Goal: Transaction & Acquisition: Purchase product/service

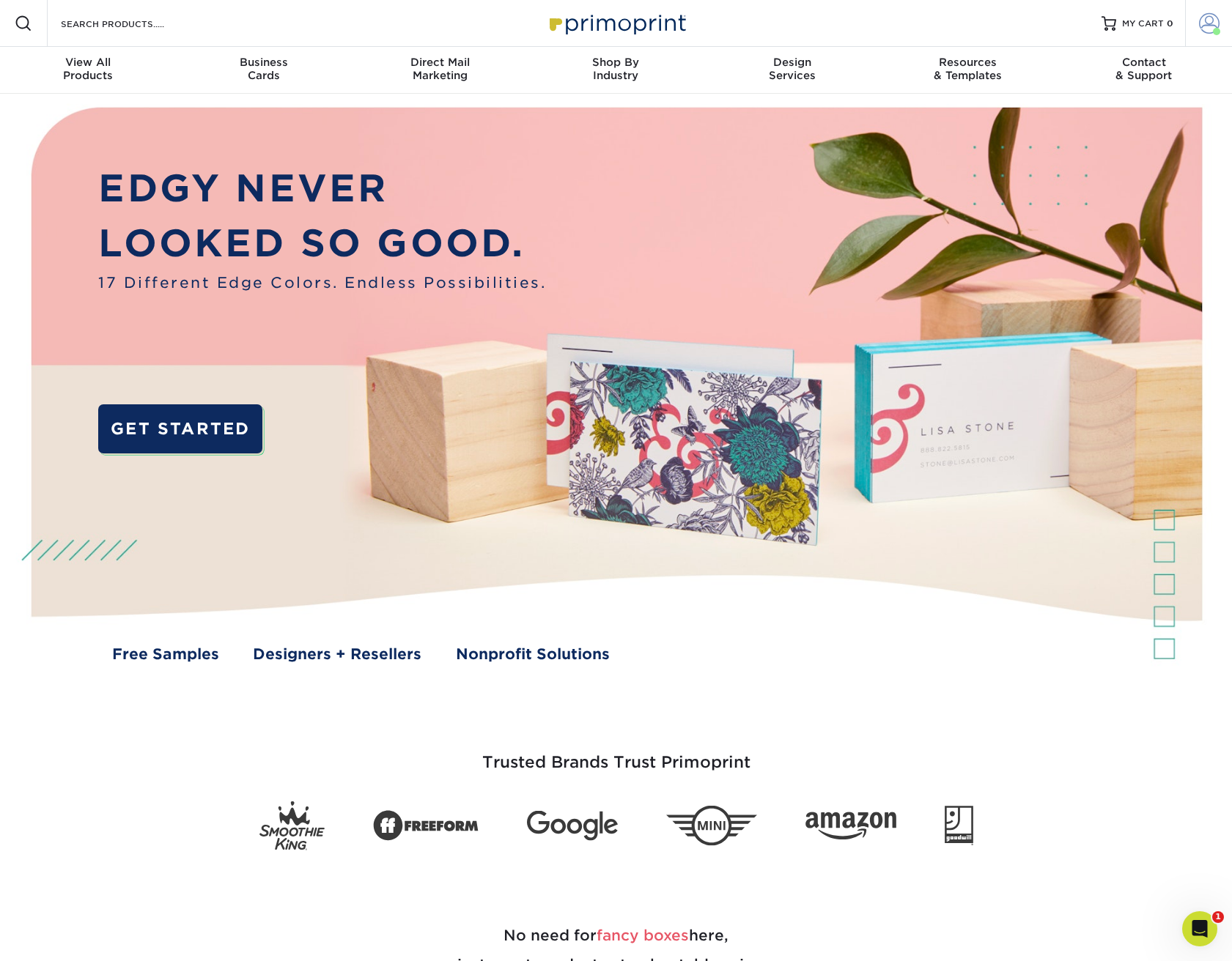
click at [1207, 23] on span at bounding box center [1209, 23] width 20 height 20
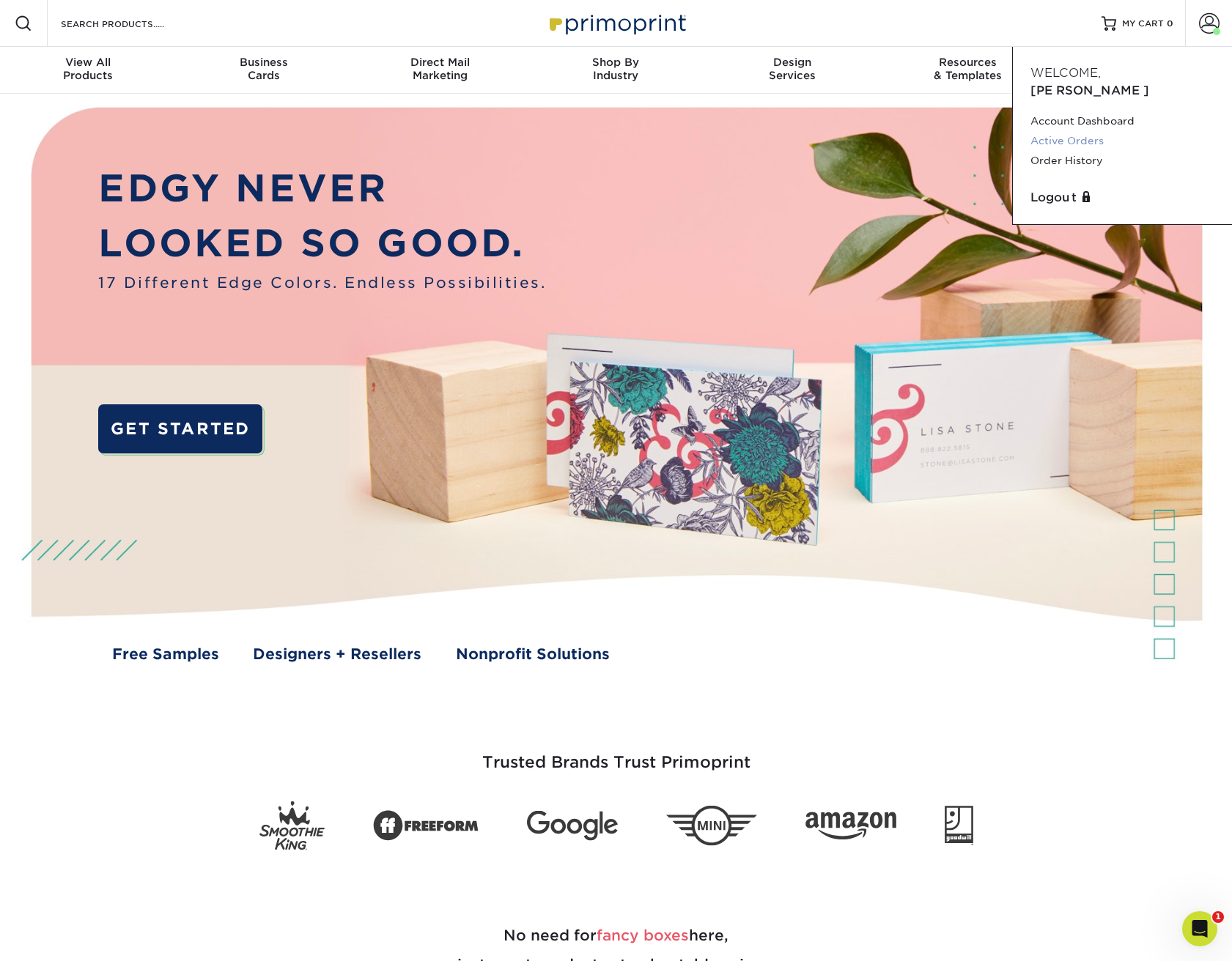
click at [1095, 132] on link "Active Orders" at bounding box center [1122, 141] width 184 height 19
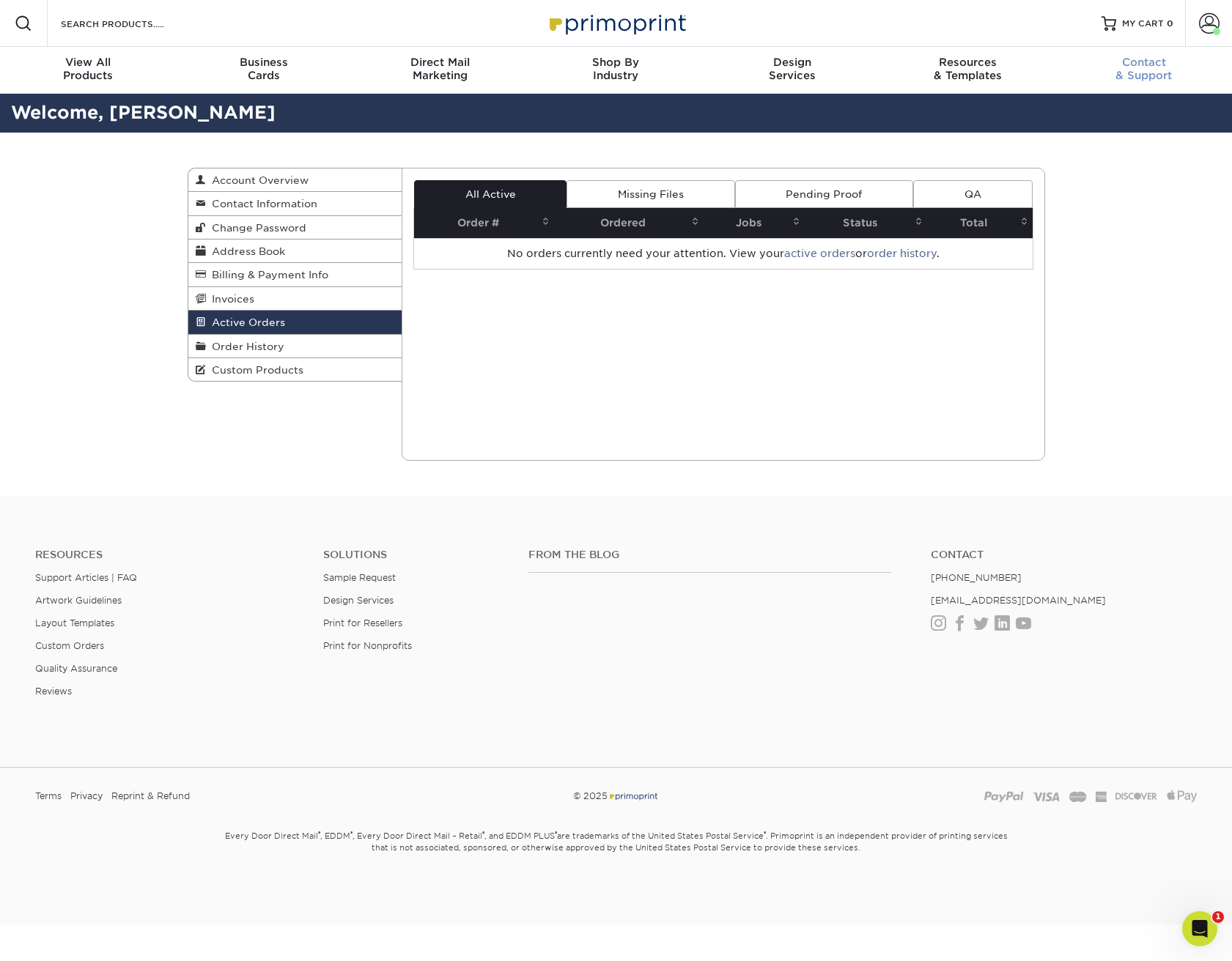
click at [290, 370] on span "Custom Products" at bounding box center [255, 370] width 98 height 12
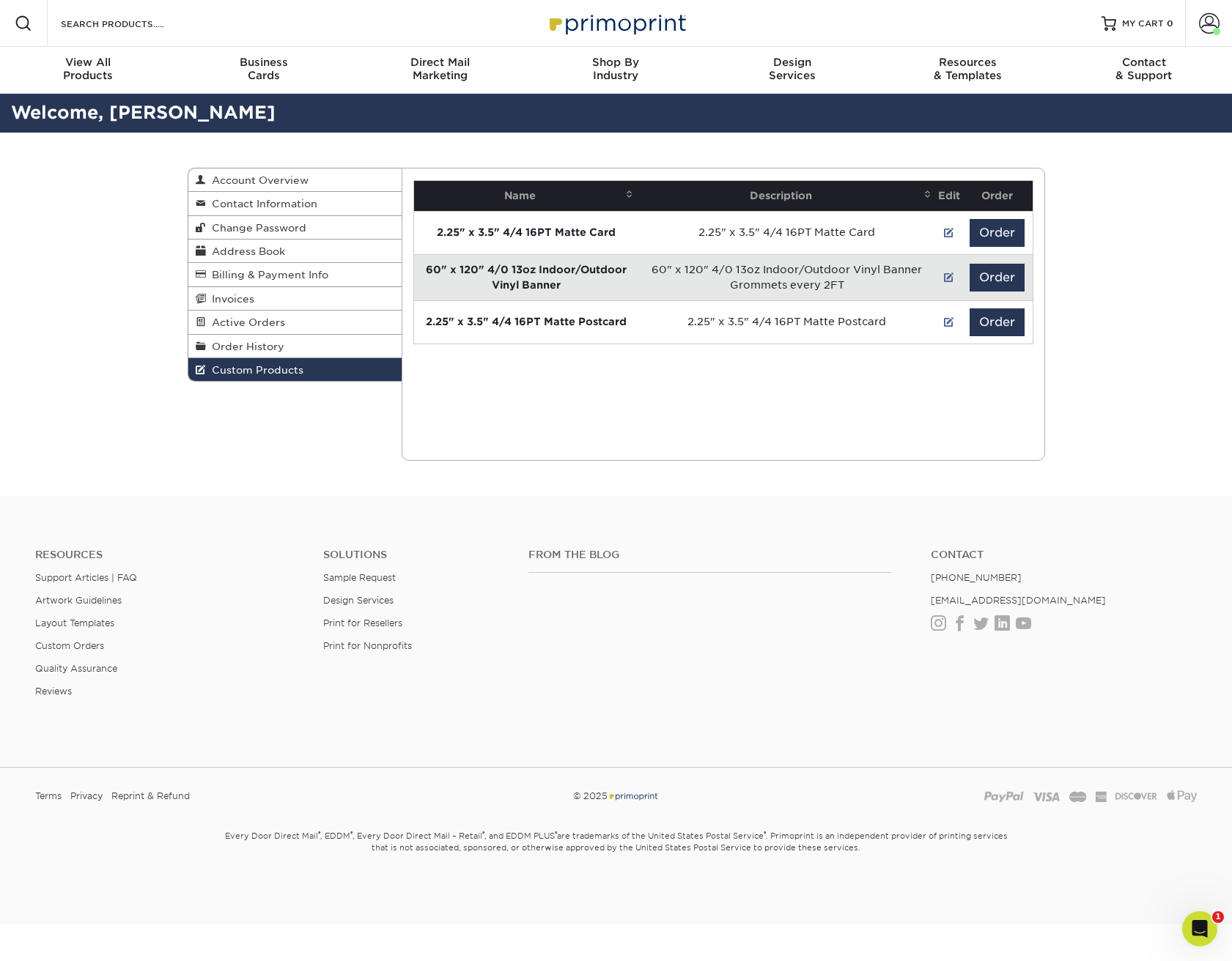
click at [273, 369] on span "Custom Products" at bounding box center [255, 370] width 98 height 12
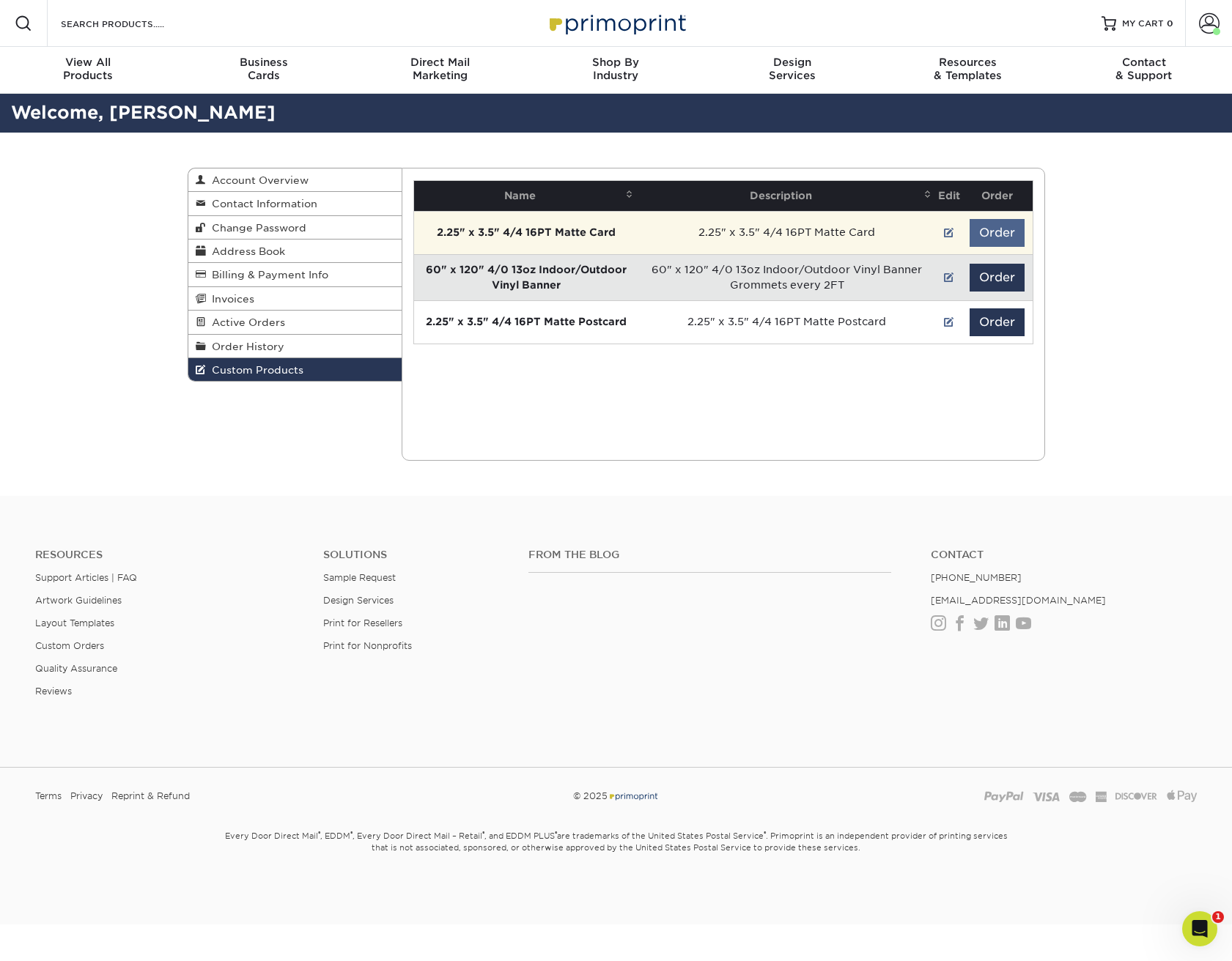
click at [1012, 226] on button "Order" at bounding box center [997, 233] width 55 height 28
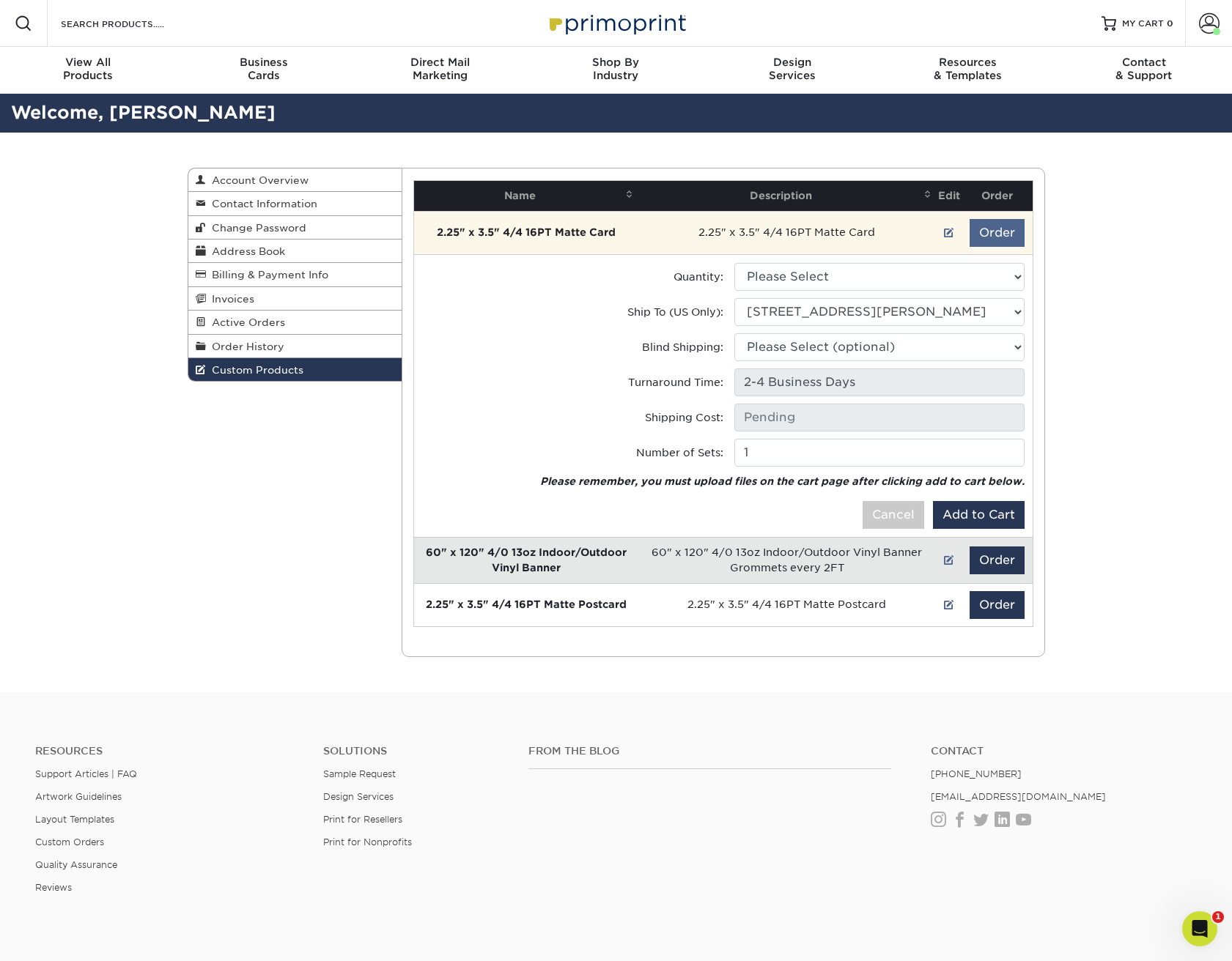
click at [994, 228] on button "Order" at bounding box center [997, 233] width 55 height 28
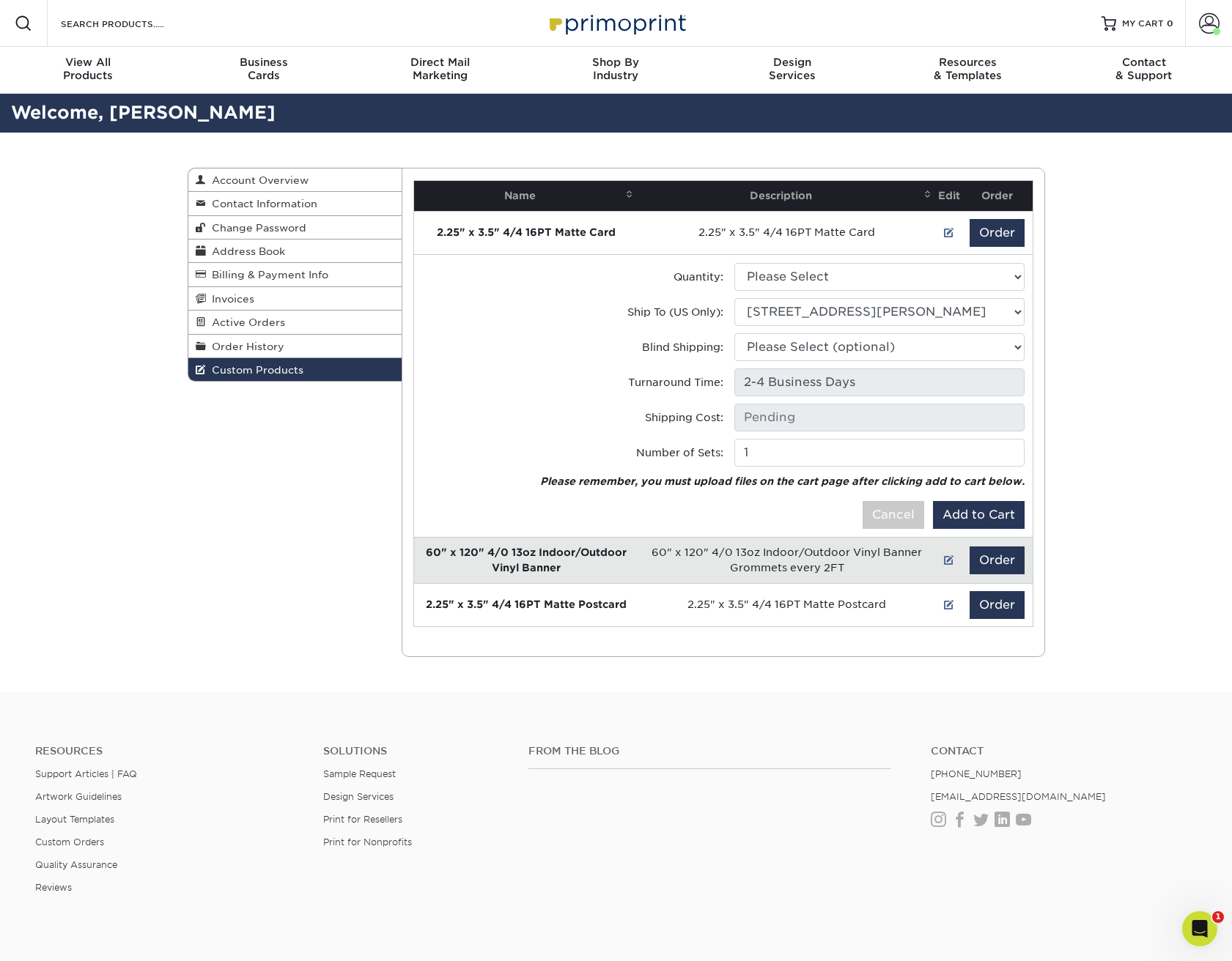
click at [1080, 249] on div "Custom Products Account Overview Contact Information Change Password Address Bo…" at bounding box center [616, 412] width 1232 height 560
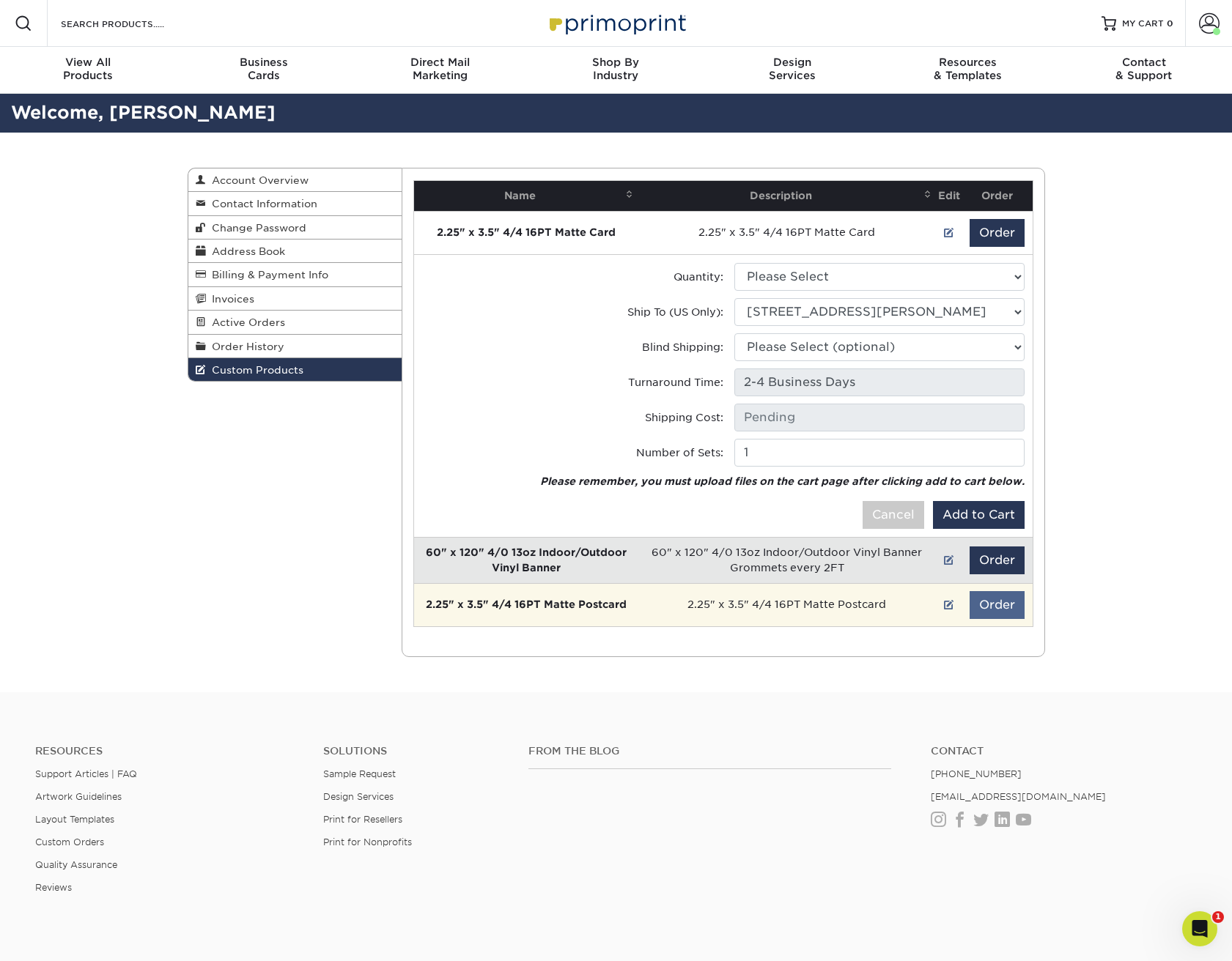
click at [1009, 607] on button "Order" at bounding box center [997, 605] width 55 height 28
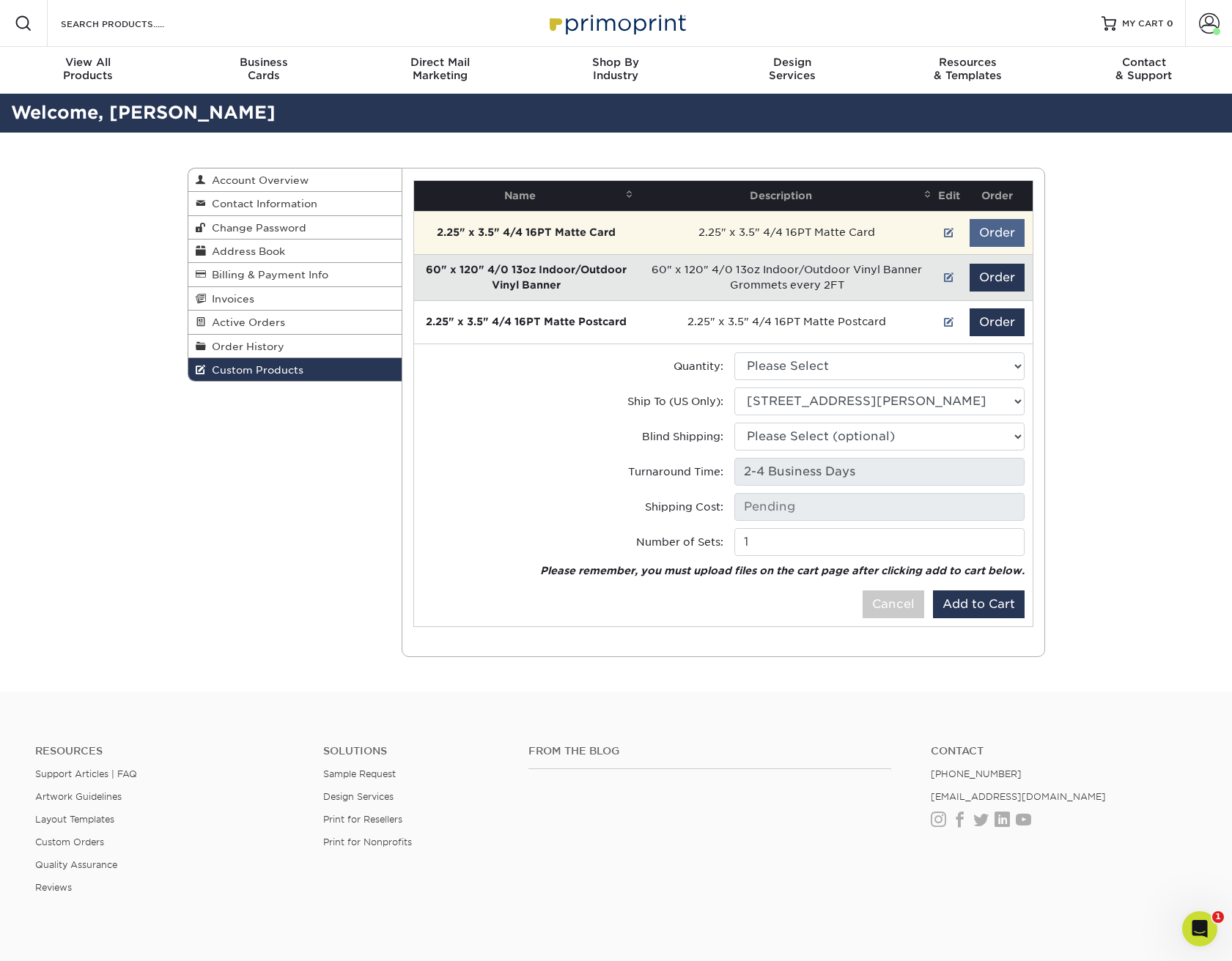
click at [1002, 233] on button "Order" at bounding box center [997, 233] width 55 height 28
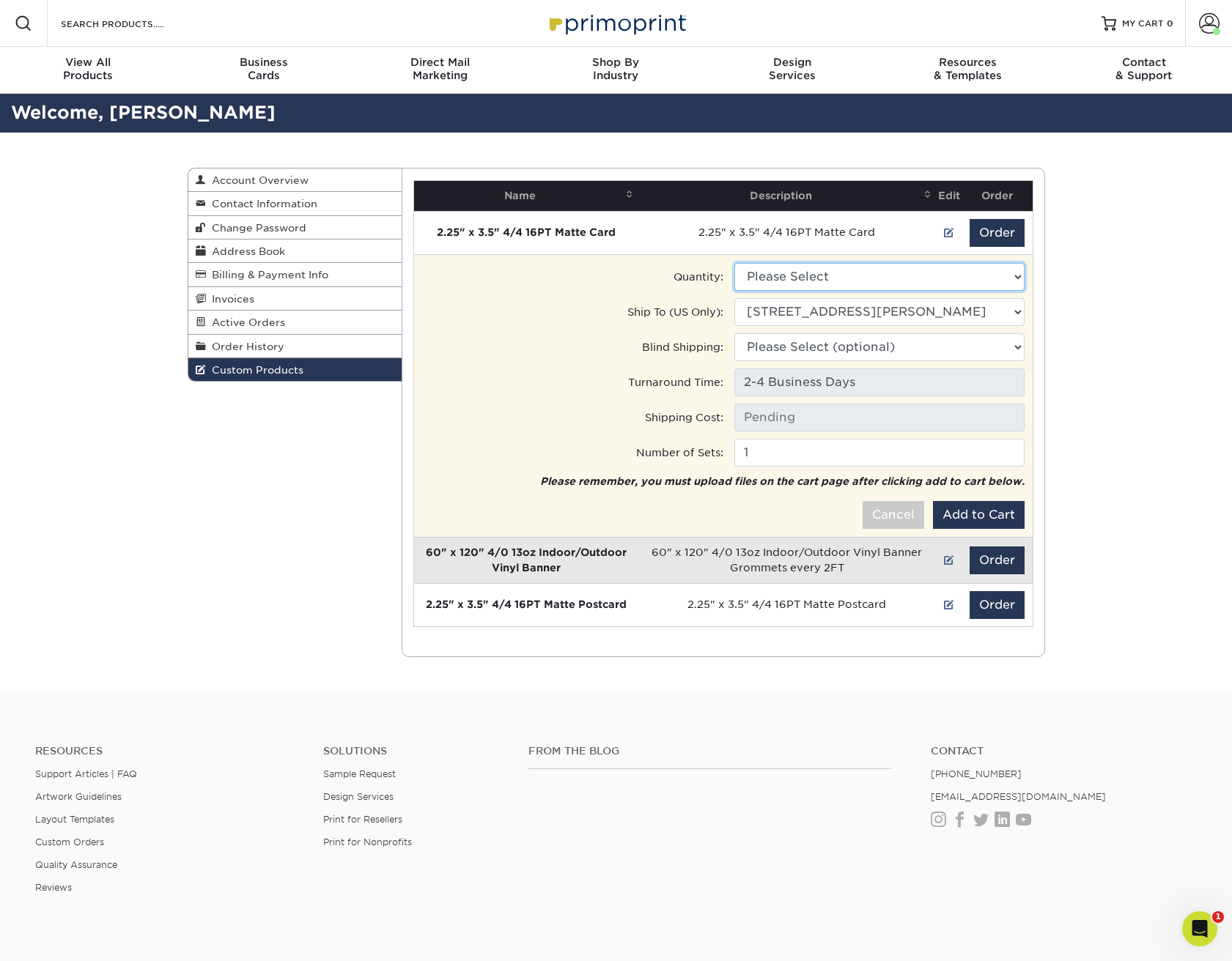
select select "0"
type input "Ground: $14.89"
select select "252911"
click at [991, 514] on button "Add to Cart" at bounding box center [979, 515] width 92 height 28
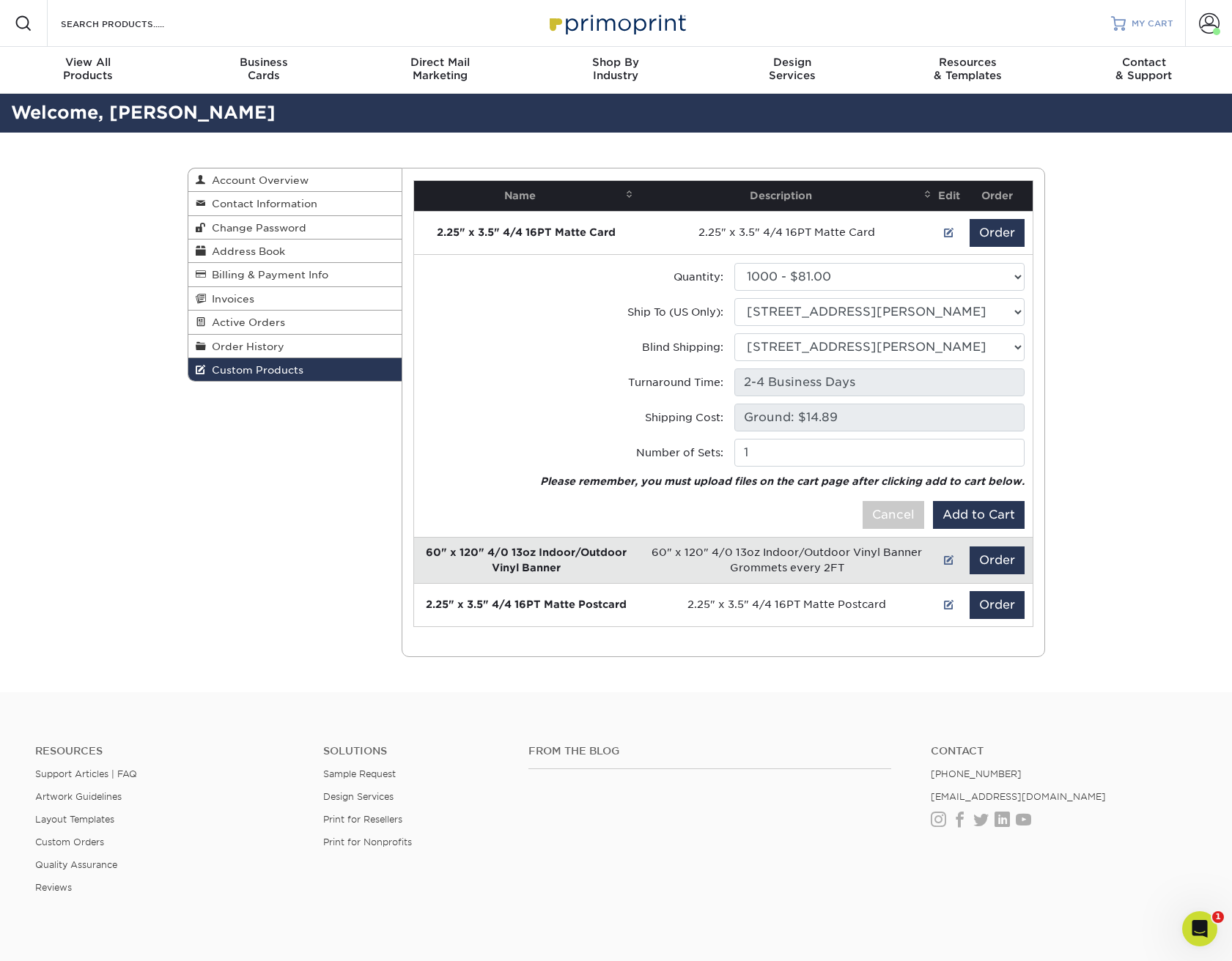
click at [1151, 18] on span "MY CART" at bounding box center [1152, 24] width 41 height 13
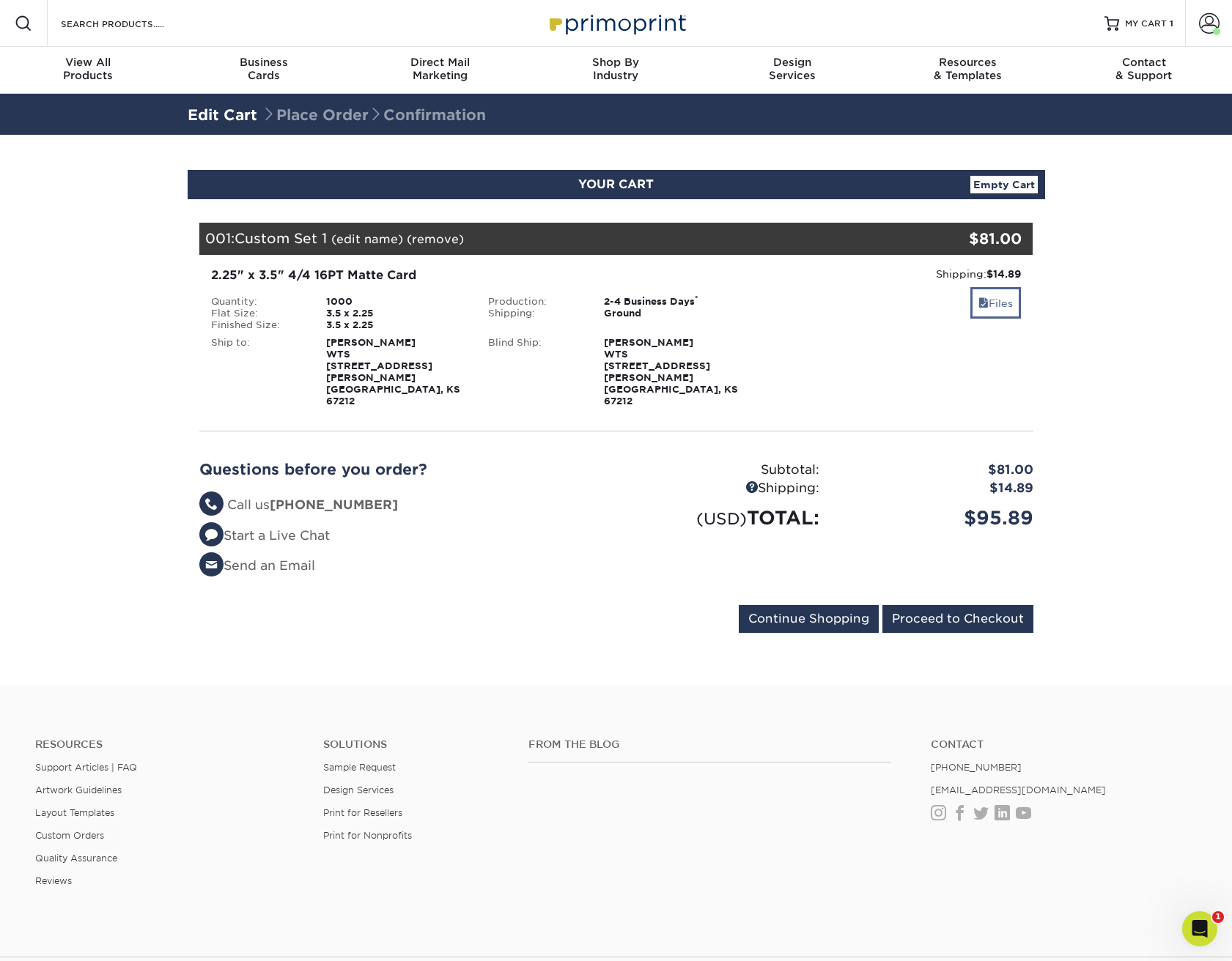
click at [996, 299] on link "Files" at bounding box center [995, 303] width 51 height 31
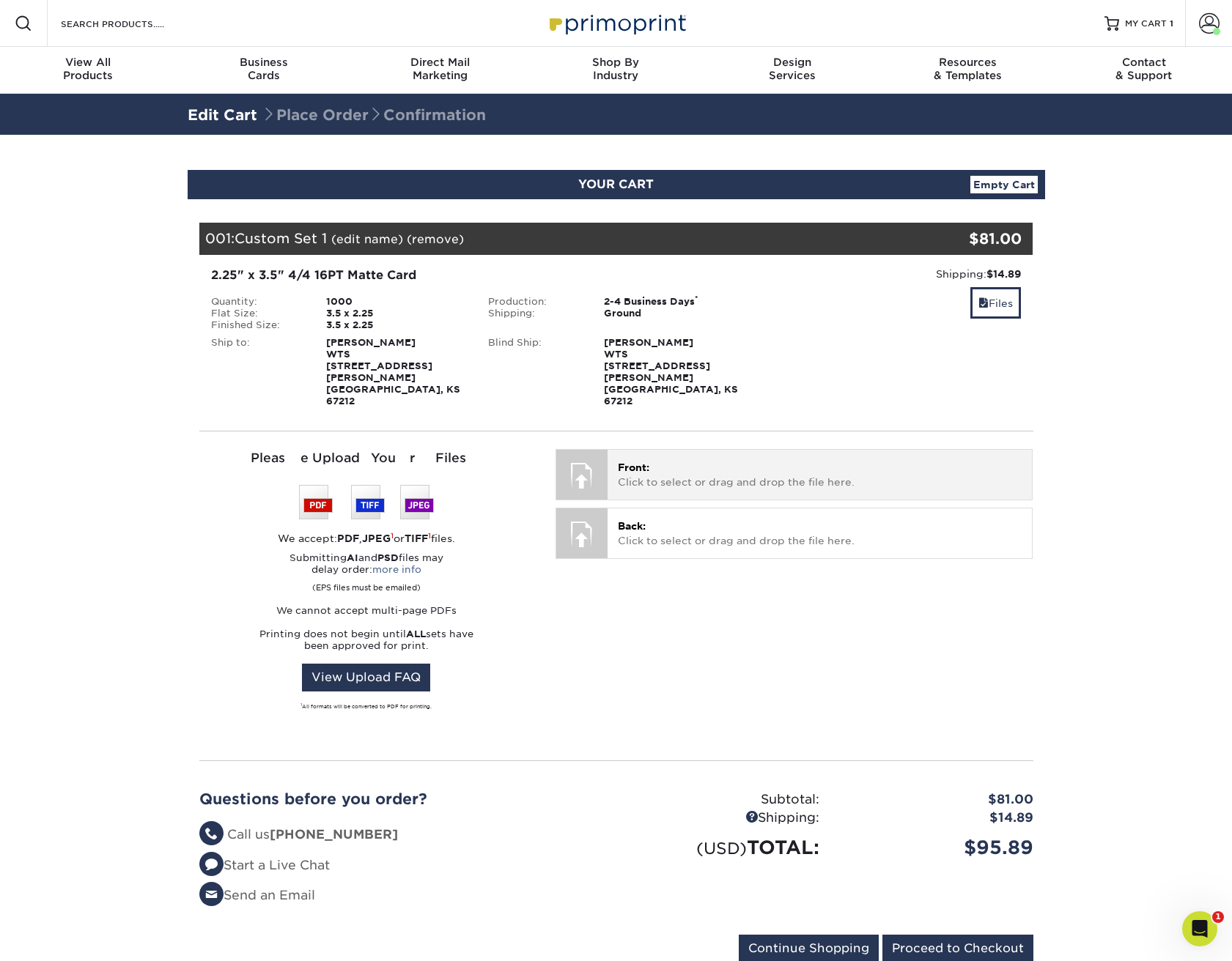
click at [692, 460] on p "Front: Click to select or drag and drop the file here." at bounding box center [819, 475] width 404 height 30
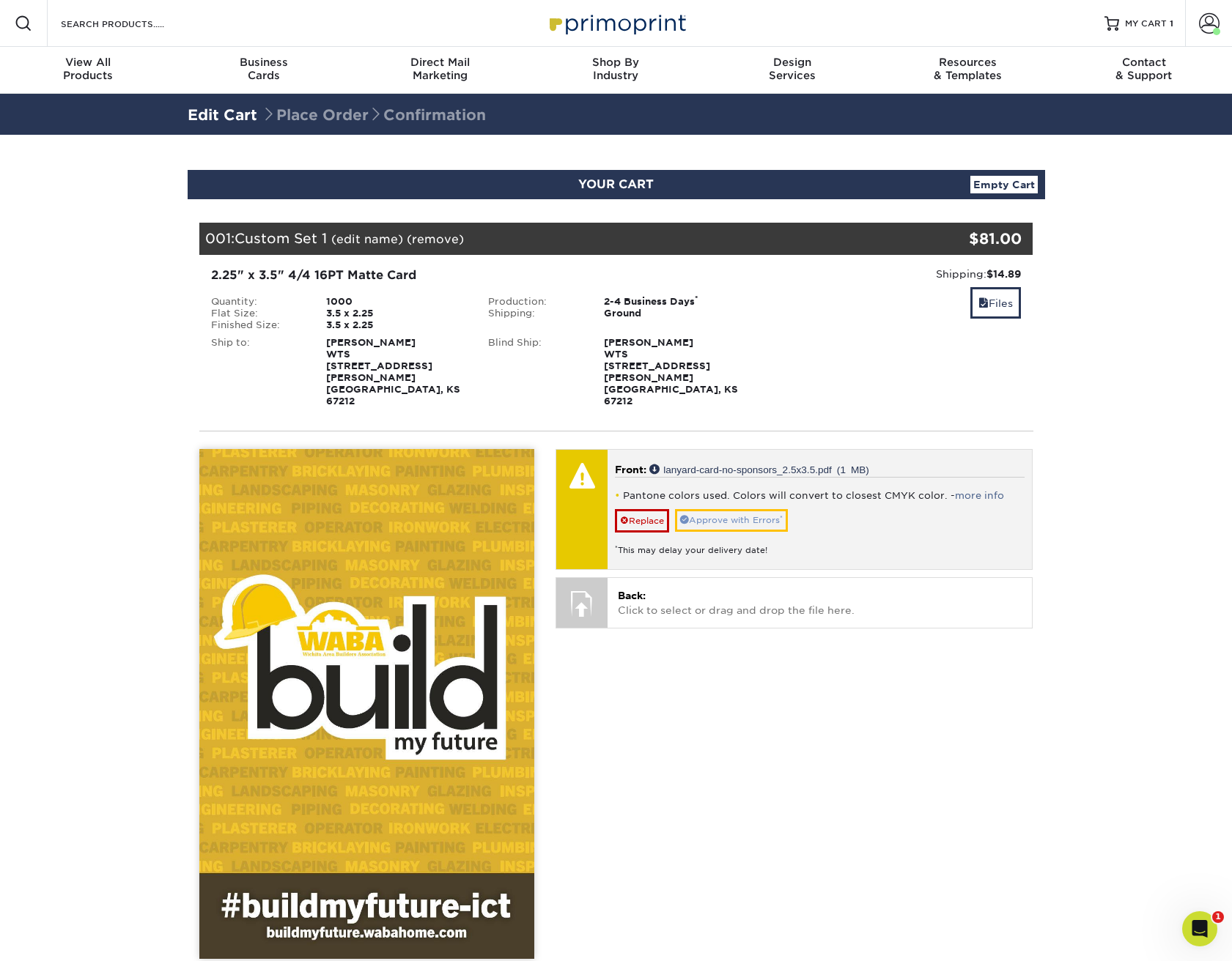
click at [764, 509] on link "Approve with Errors *" at bounding box center [731, 520] width 113 height 23
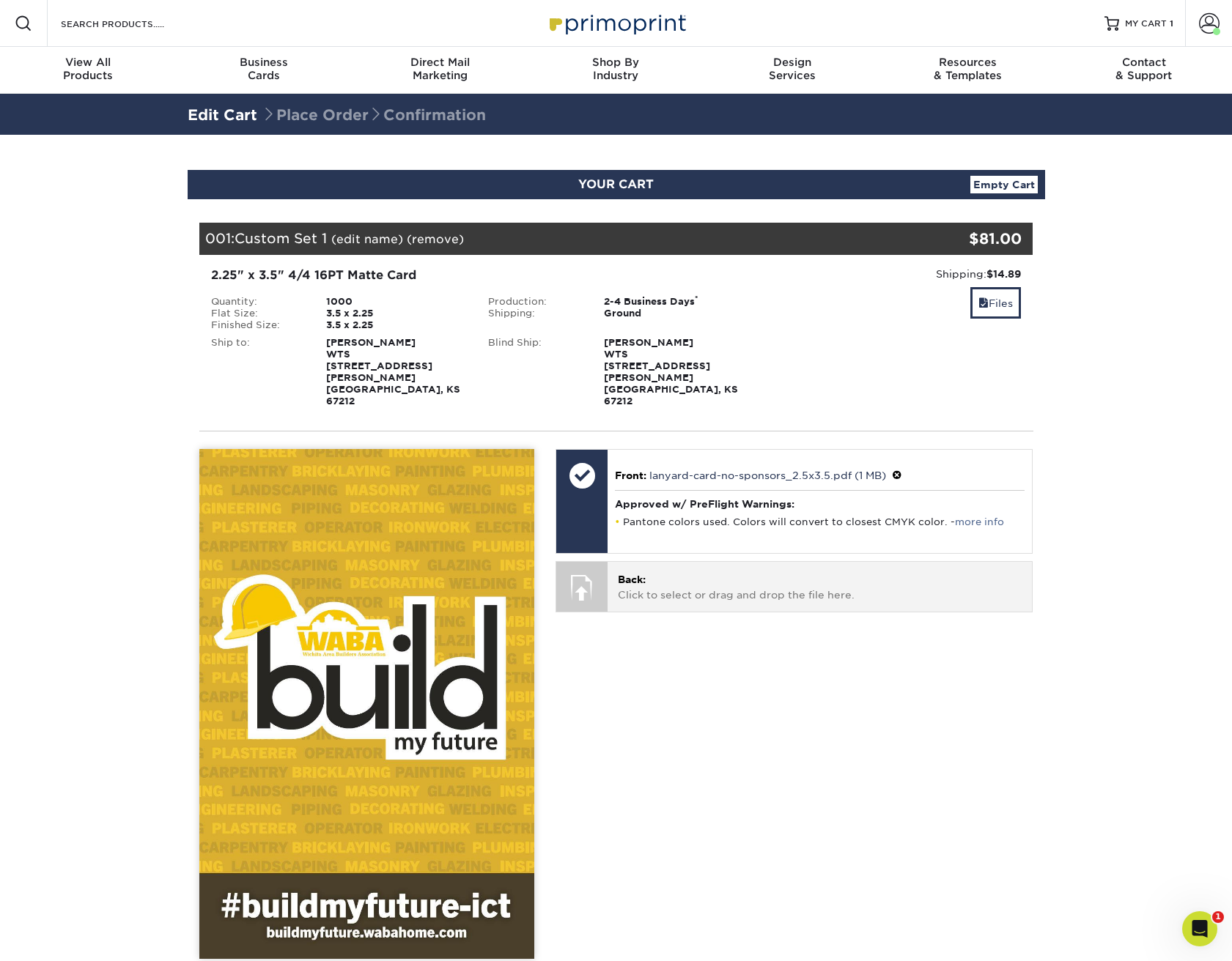
click at [724, 573] on p "Back: Click to select or drag and drop the file here." at bounding box center [819, 587] width 404 height 30
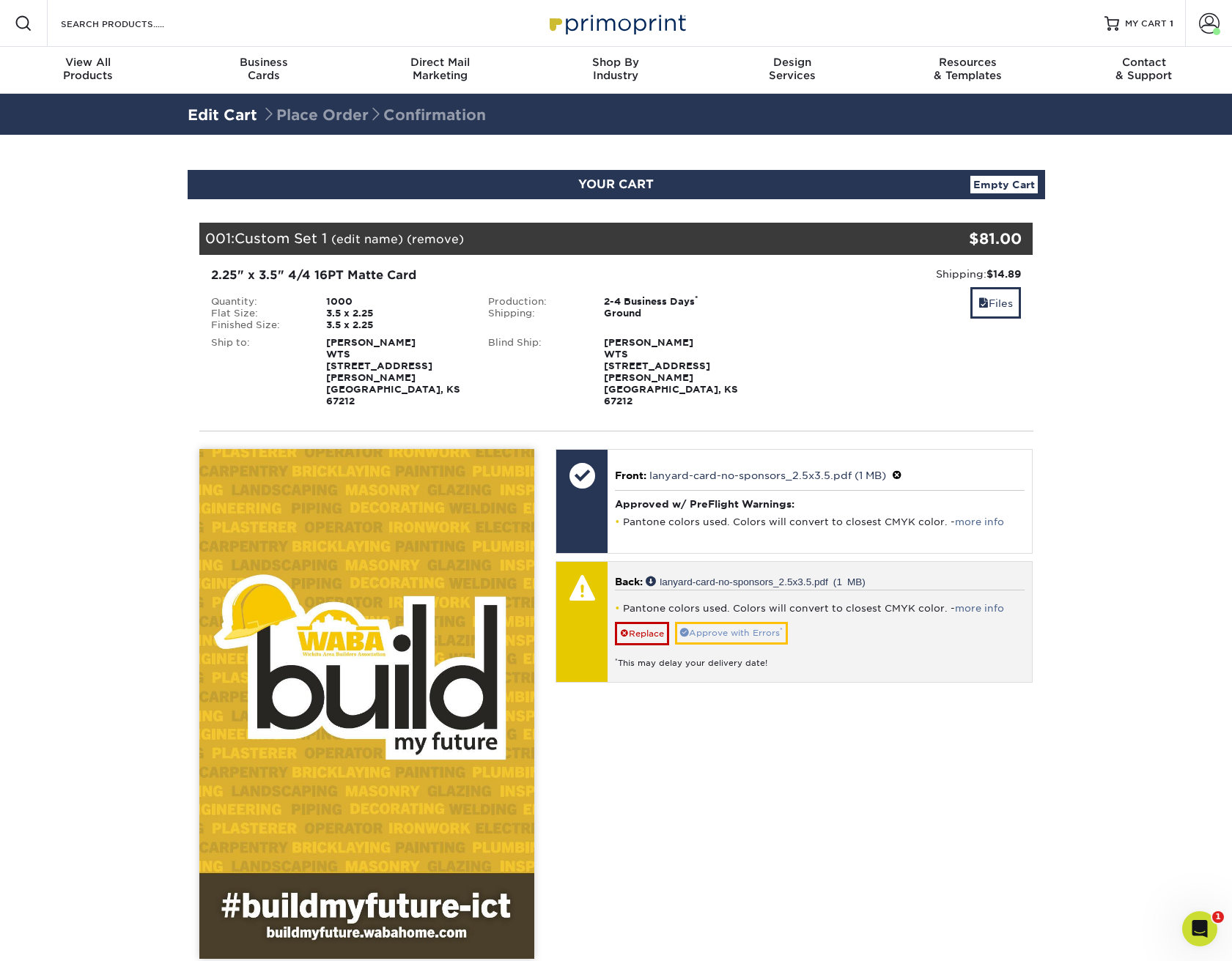
click at [730, 622] on link "Approve with Errors *" at bounding box center [731, 633] width 113 height 23
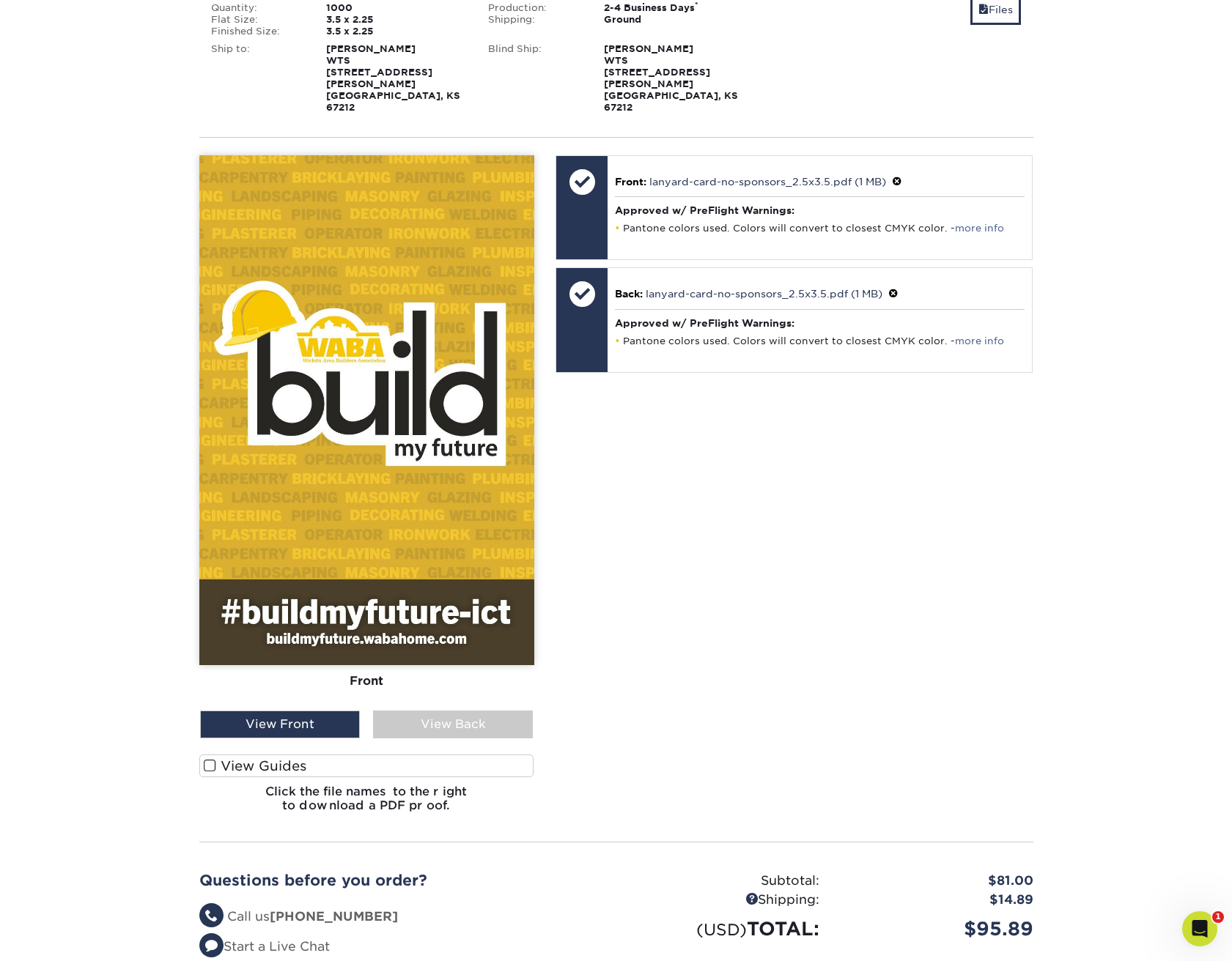
scroll to position [353, 0]
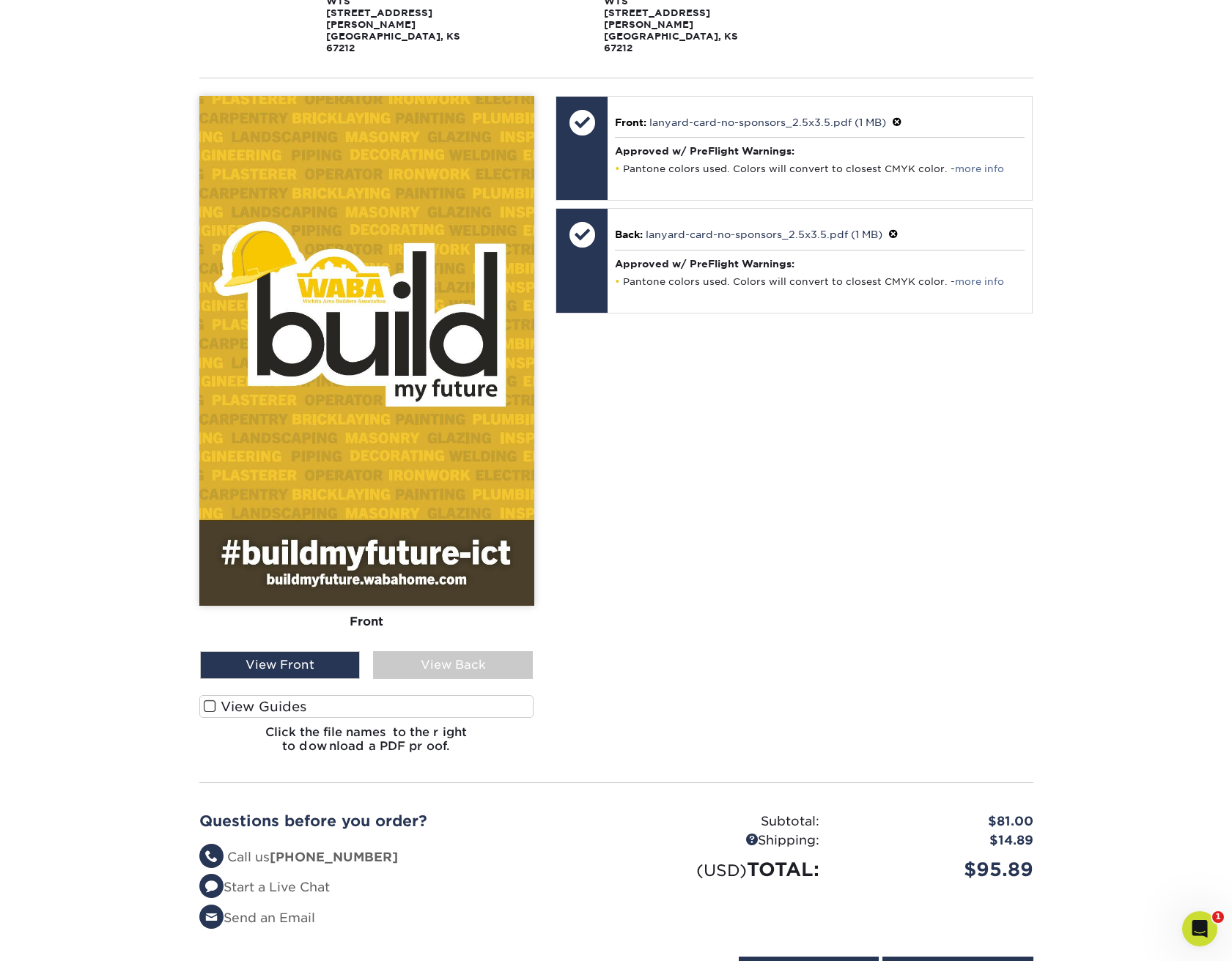
click at [259, 695] on label "View Guides" at bounding box center [367, 706] width 335 height 23
click at [0, 0] on input "View Guides" at bounding box center [0, 0] width 0 height 0
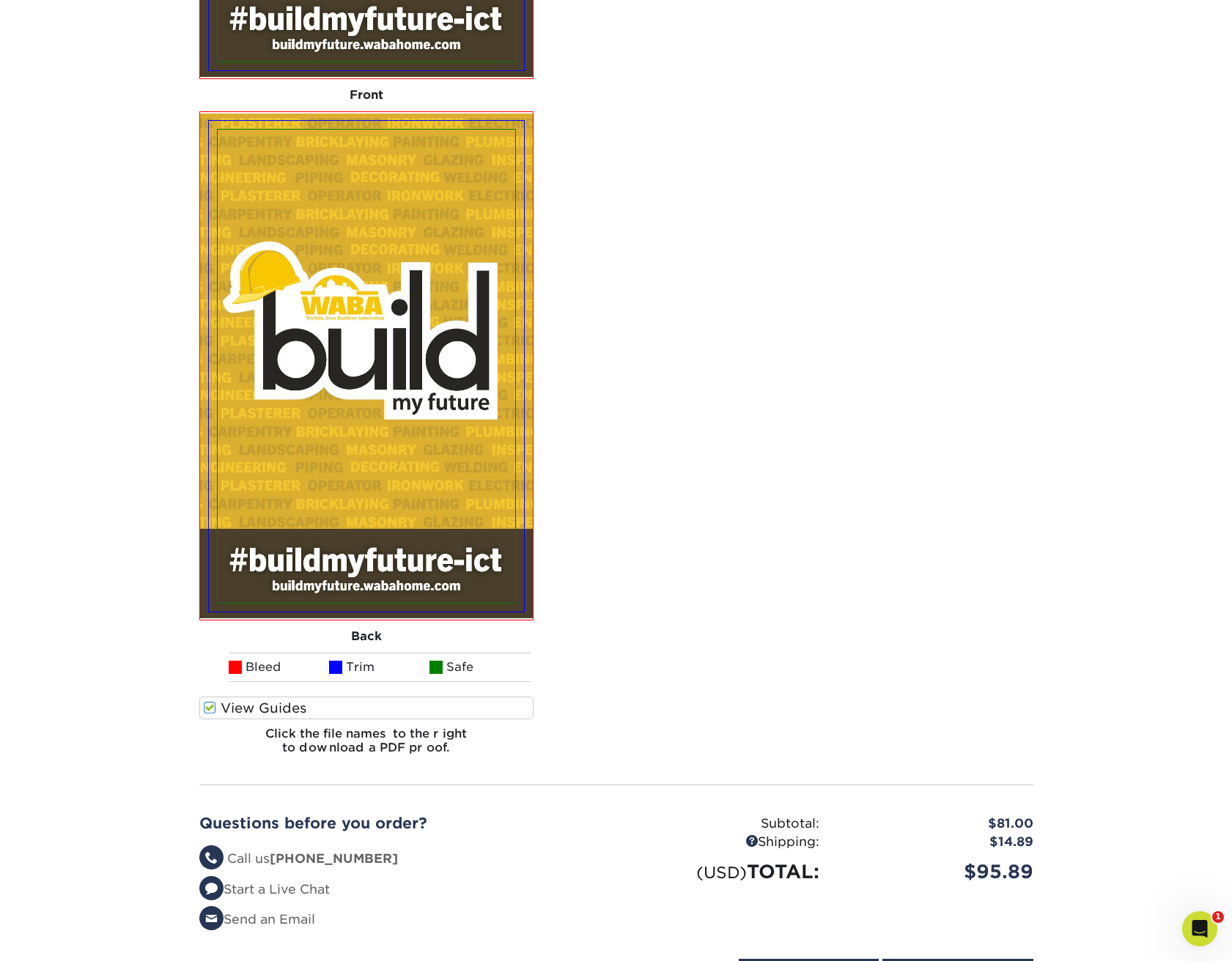
scroll to position [898, 0]
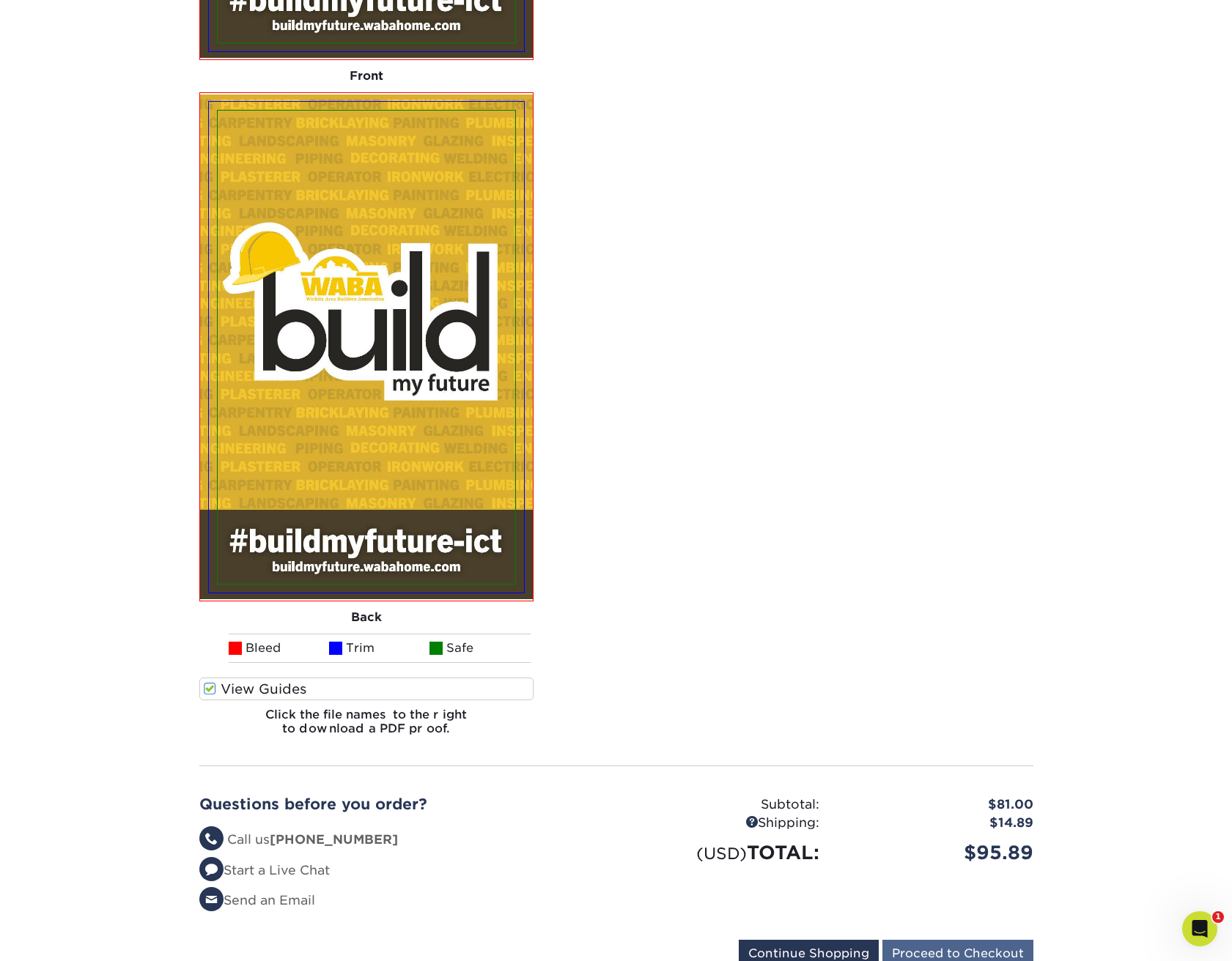
click at [947, 940] on input "Proceed to Checkout" at bounding box center [959, 954] width 151 height 28
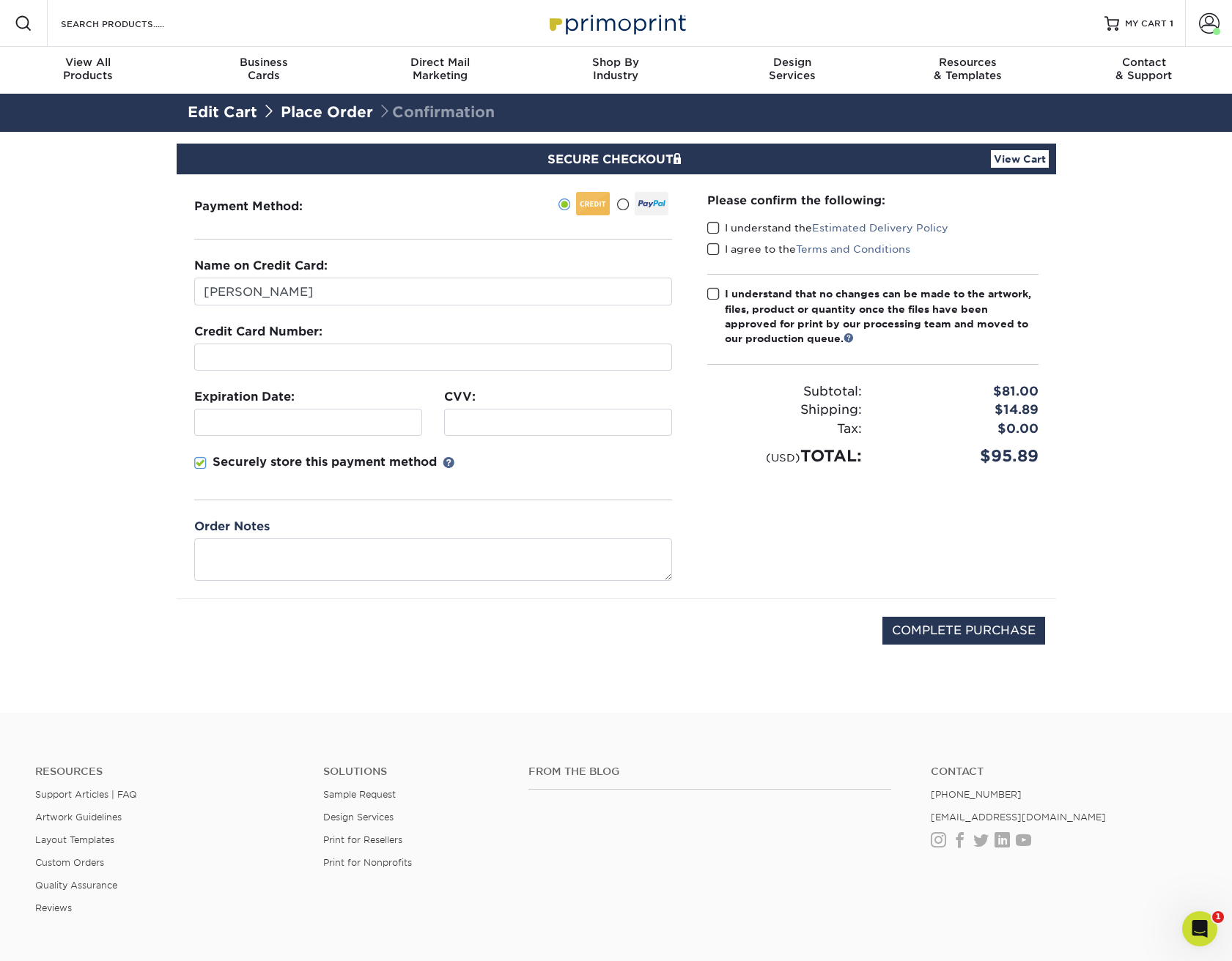
click at [204, 465] on span at bounding box center [201, 463] width 13 height 14
click at [0, 0] on input "Securely store this payment method" at bounding box center [0, 0] width 0 height 0
click at [711, 228] on span at bounding box center [714, 227] width 13 height 14
click at [0, 0] on input "I understand the Estimated Delivery Policy" at bounding box center [0, 0] width 0 height 0
click at [714, 247] on span at bounding box center [714, 249] width 13 height 14
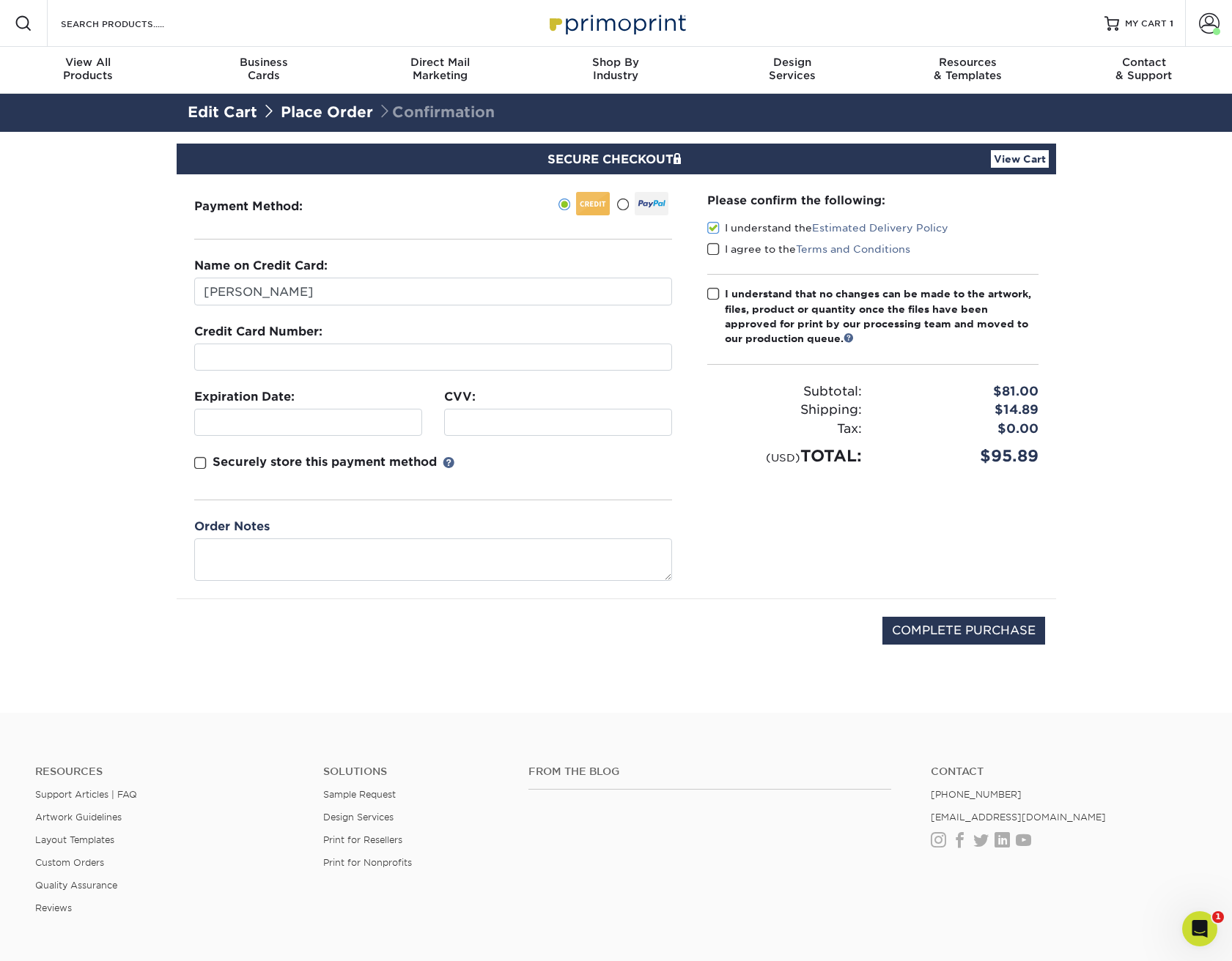
click at [0, 0] on input "I agree to the Terms and Conditions" at bounding box center [0, 0] width 0 height 0
click at [715, 292] on span at bounding box center [714, 294] width 13 height 14
click at [0, 0] on input "I understand that no changes can be made to the artwork, files, product or quan…" at bounding box center [0, 0] width 0 height 0
click at [964, 628] on input "COMPLETE PURCHASE" at bounding box center [964, 631] width 163 height 28
type input "PROCESSING, PLEASE WAIT..."
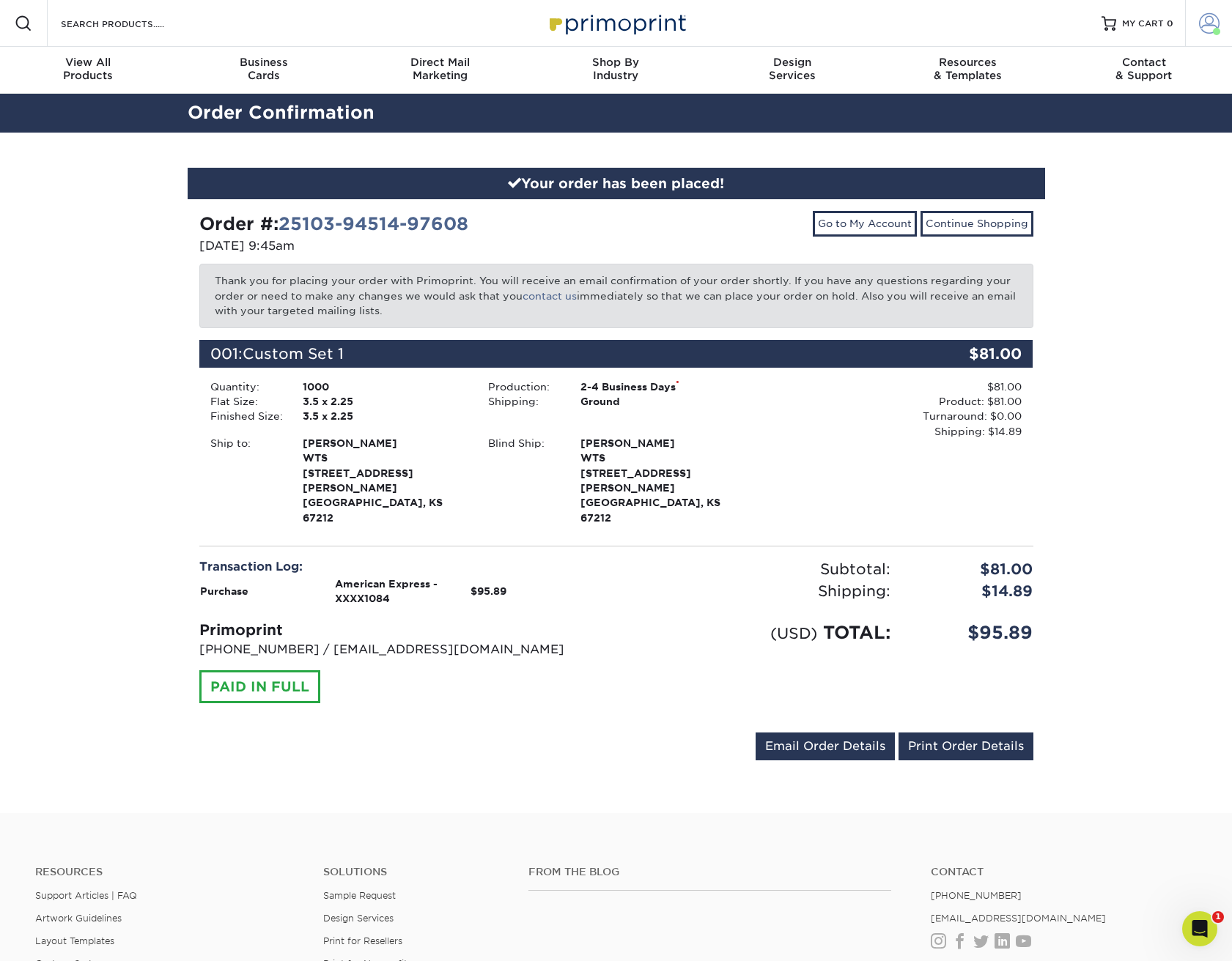
click at [1212, 19] on span at bounding box center [1209, 23] width 20 height 20
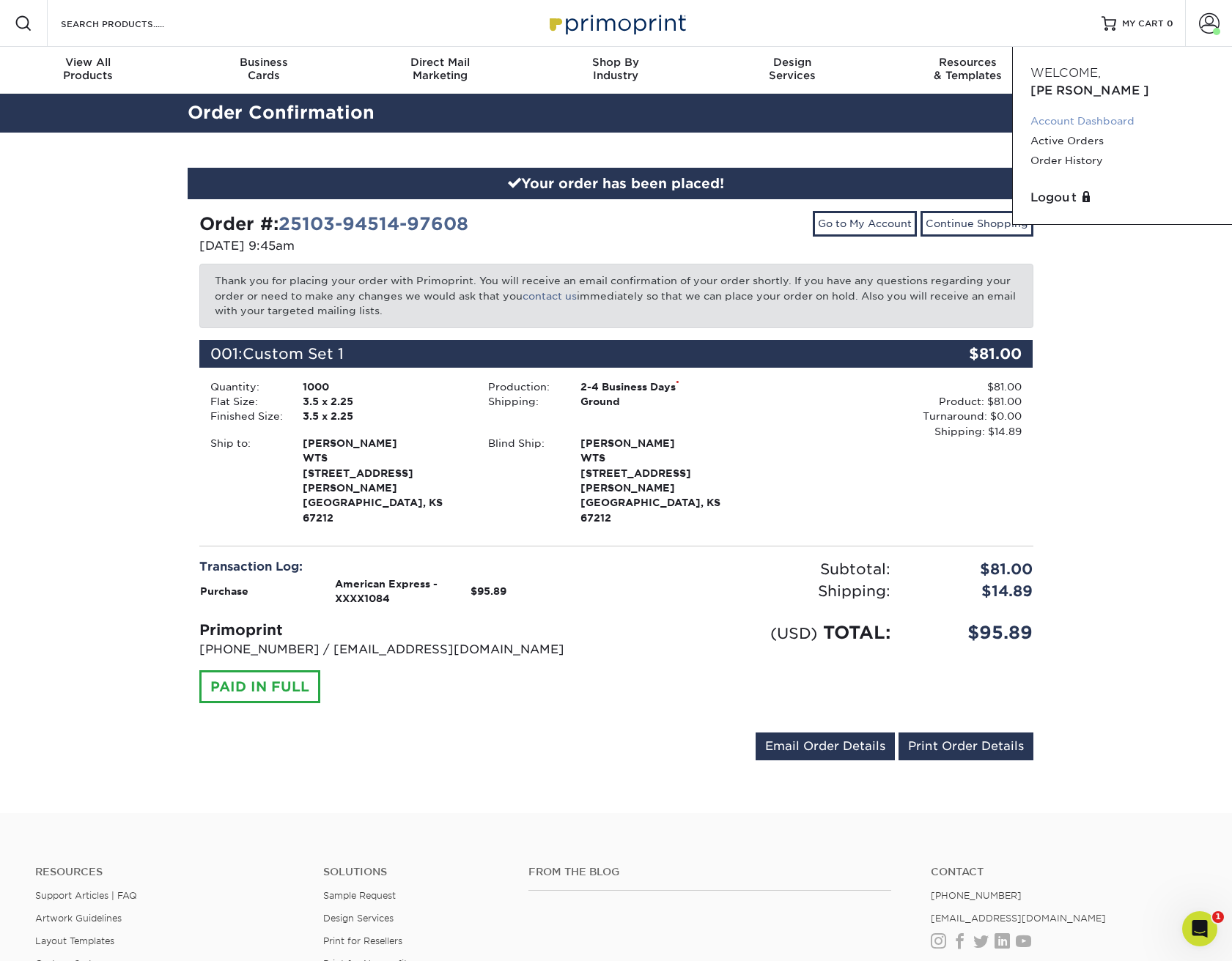
click at [1114, 111] on link "Account Dashboard" at bounding box center [1122, 121] width 184 height 19
